Goal: Check status: Check status

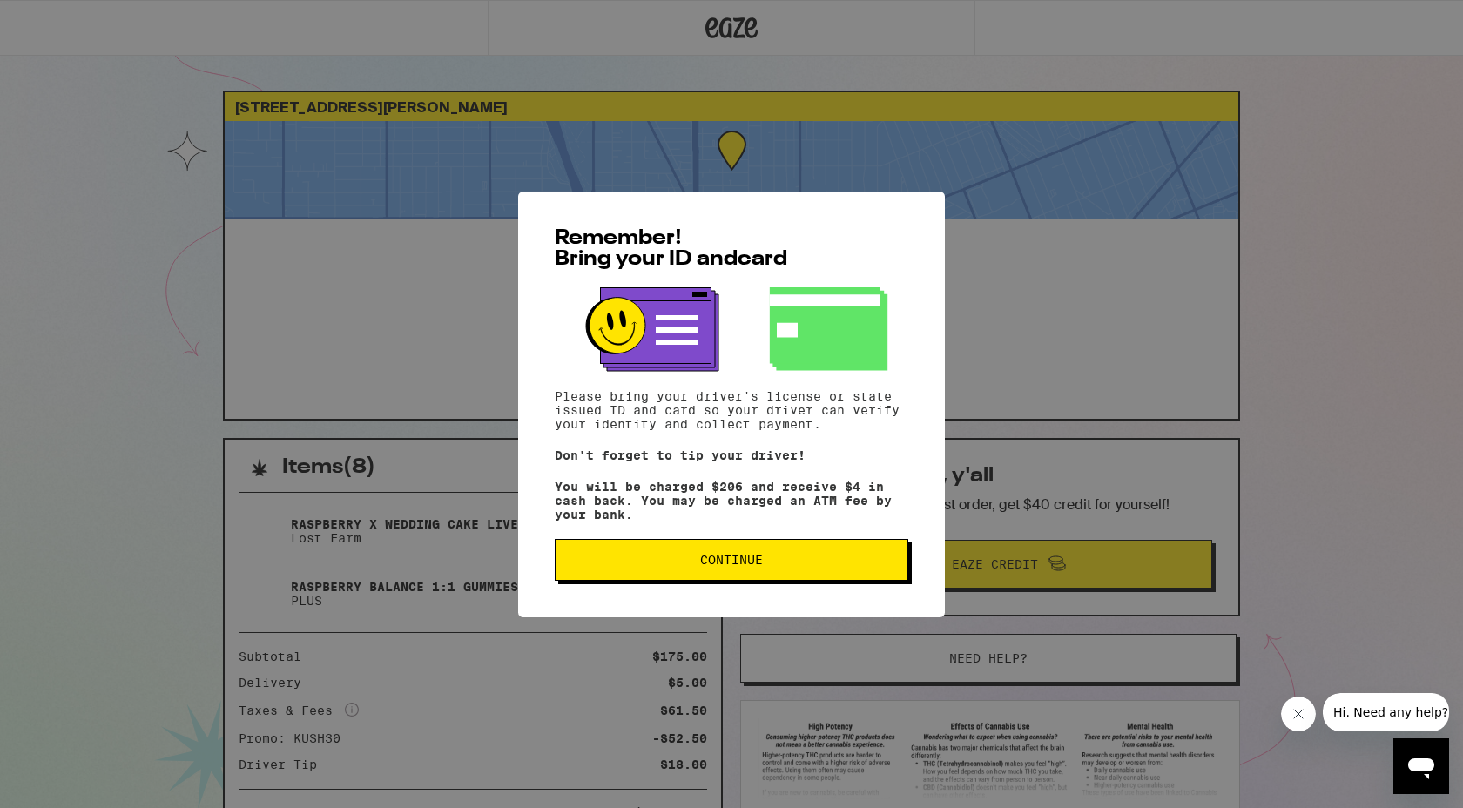
click at [722, 566] on span "Continue" at bounding box center [731, 560] width 63 height 12
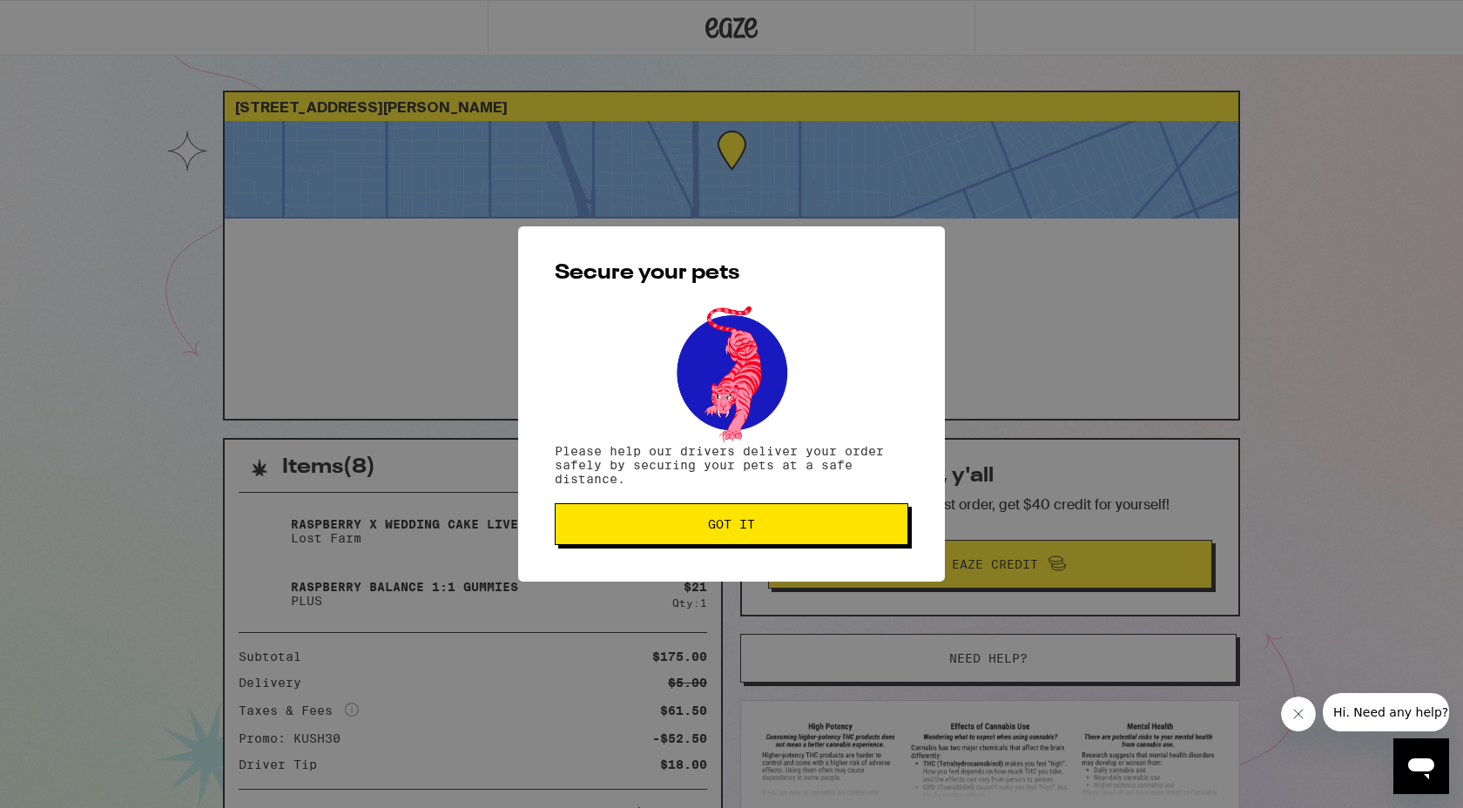
click at [699, 550] on div "Secure your pets Please help our drivers deliver your order safely by securing …" at bounding box center [731, 403] width 427 height 355
click at [710, 531] on span "Got it" at bounding box center [731, 524] width 47 height 12
